Goal: Find contact information: Find contact information

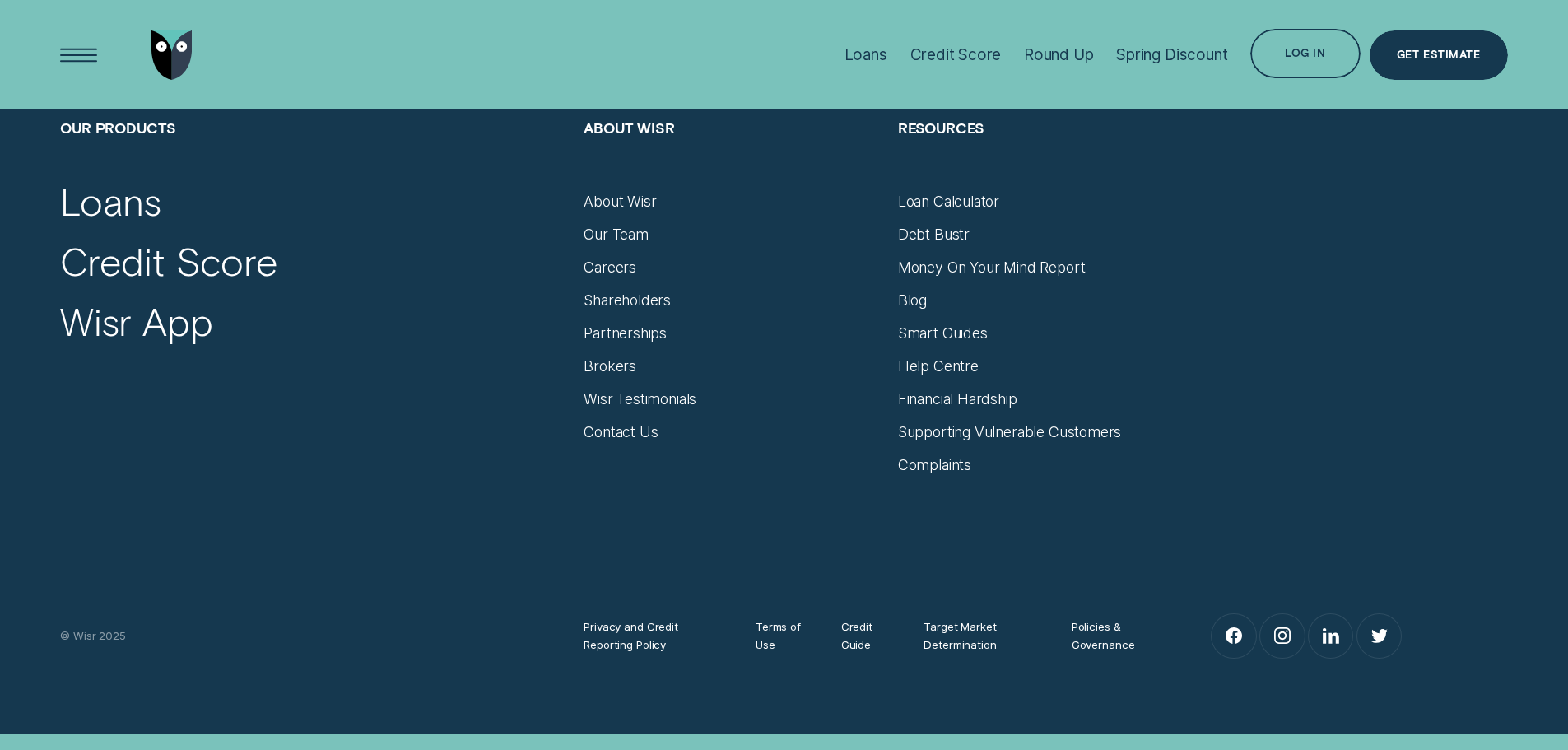
scroll to position [6998, 0]
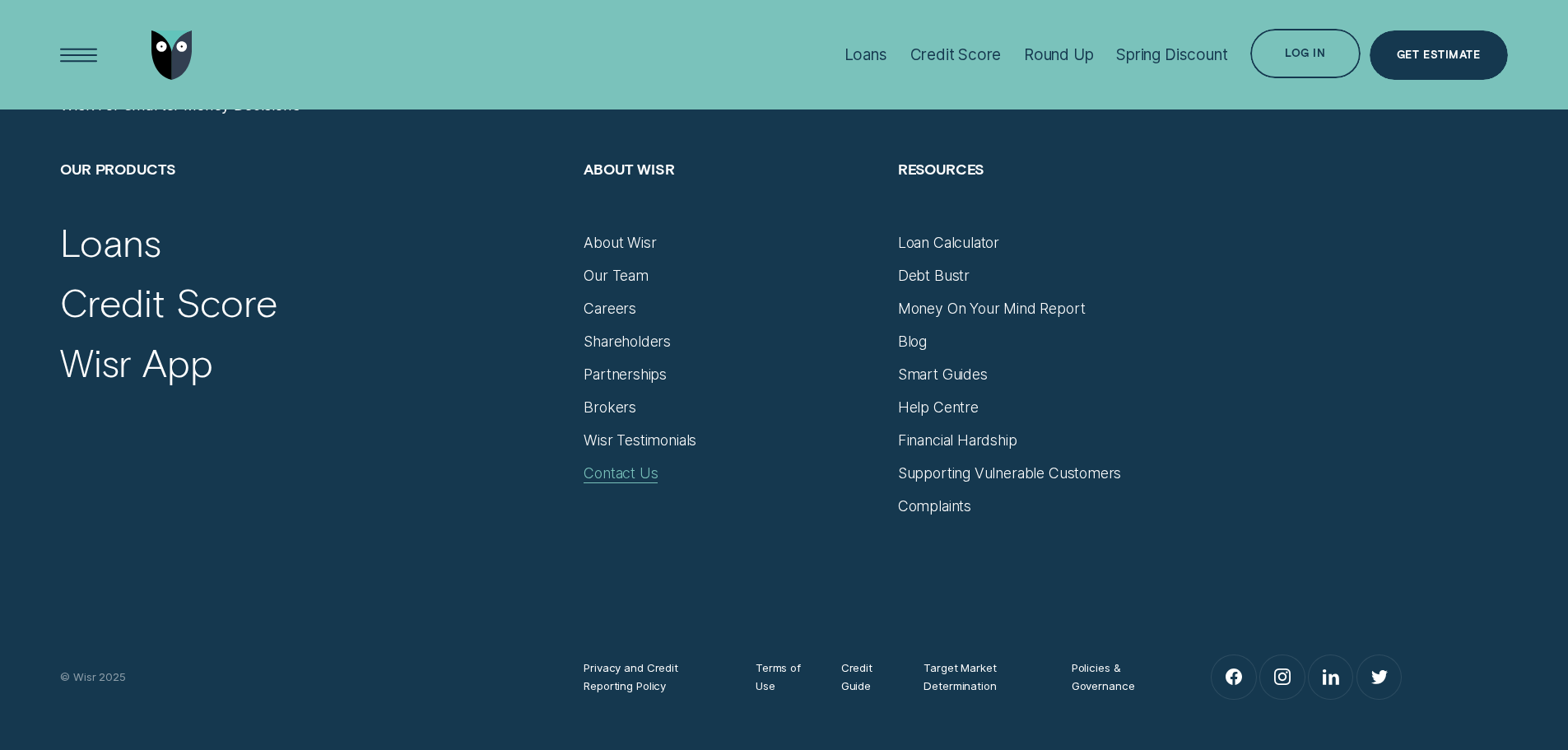
click at [633, 473] on div "Contact Us" at bounding box center [621, 473] width 74 height 18
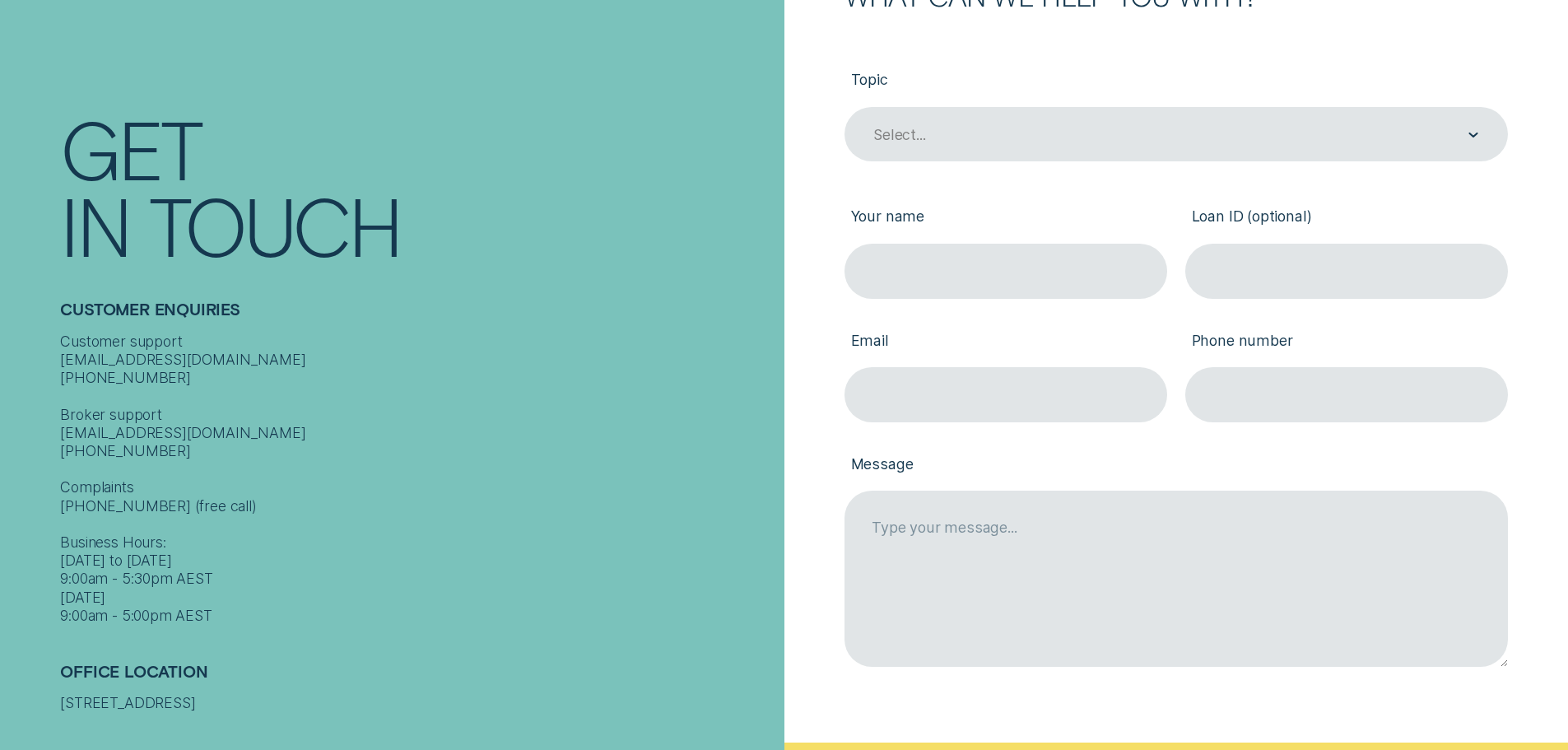
scroll to position [329, 0]
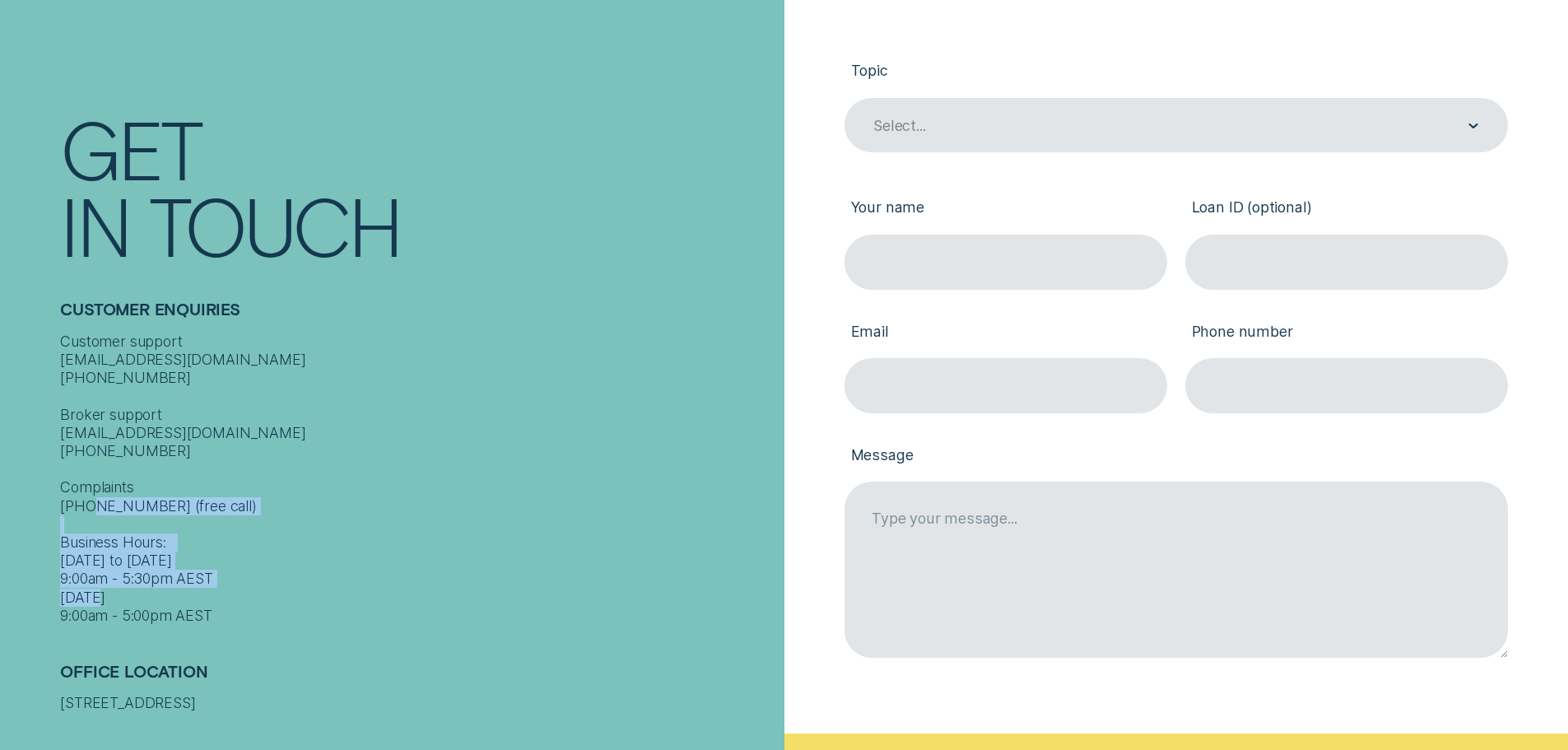
drag, startPoint x: 234, startPoint y: 610, endPoint x: 59, endPoint y: 542, distance: 187.7
click at [59, 542] on div "Contact Get In Touch Customer Enquiries Customer support [EMAIL_ADDRESS][DOMAIN…" at bounding box center [392, 384] width 784 height 767
copy div "Business Hours: [DATE] to [DATE] 9:00am - 5:30pm AEST [DATE] 9:00am - 5:00pm AE…"
